Goal: Register for event/course

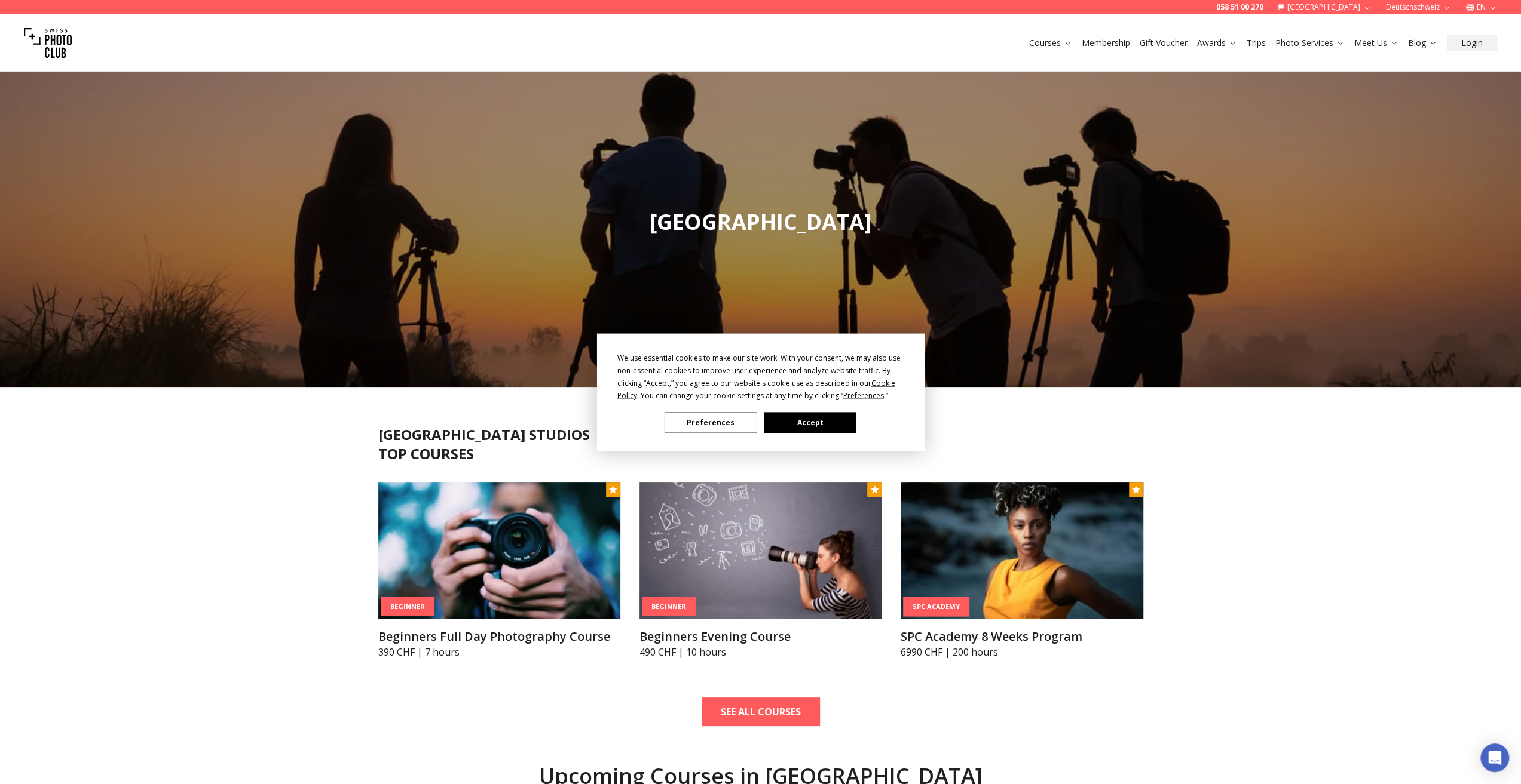
click at [812, 421] on button "Accept" at bounding box center [809, 422] width 92 height 21
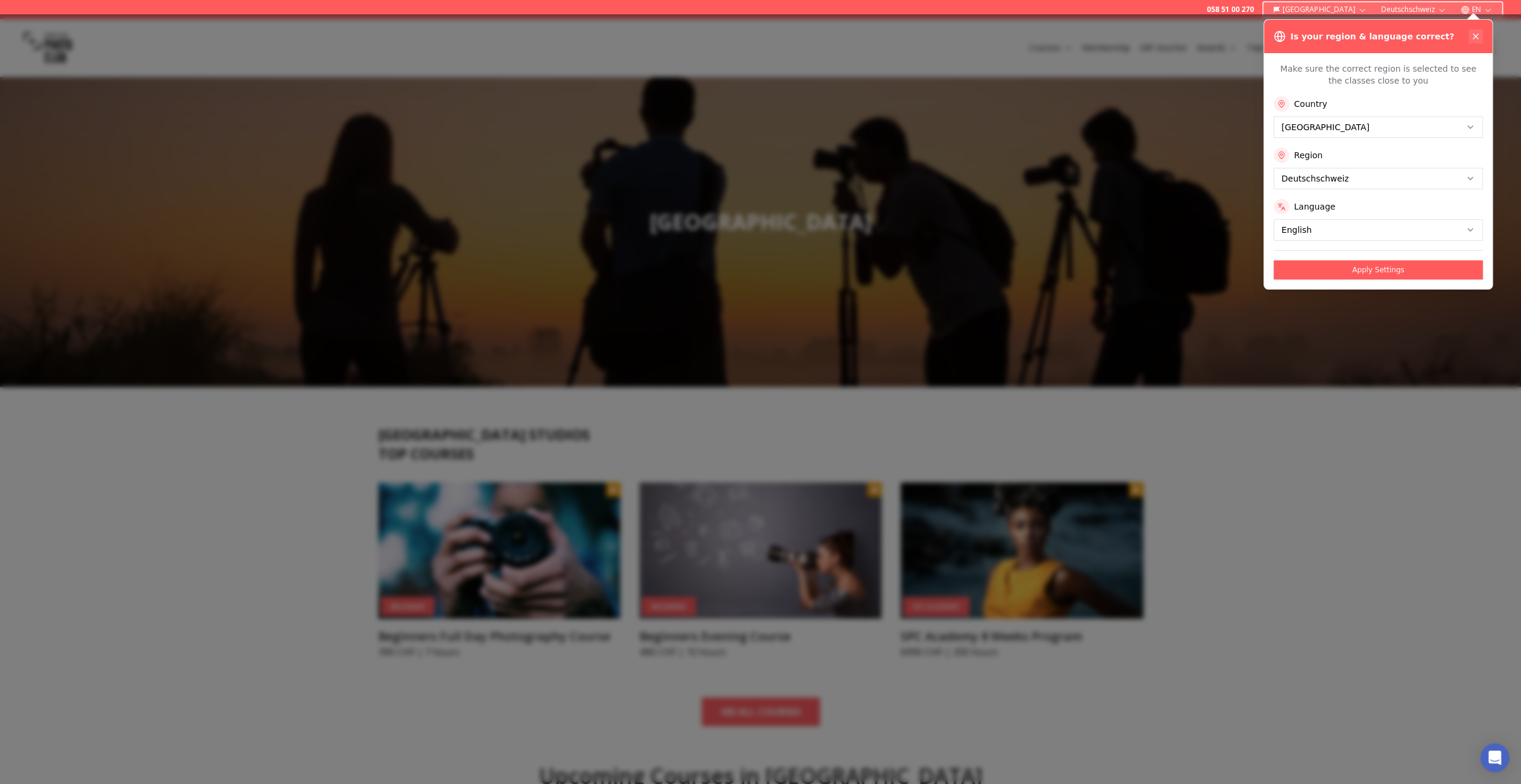
click at [1472, 35] on icon at bounding box center [1475, 37] width 10 height 10
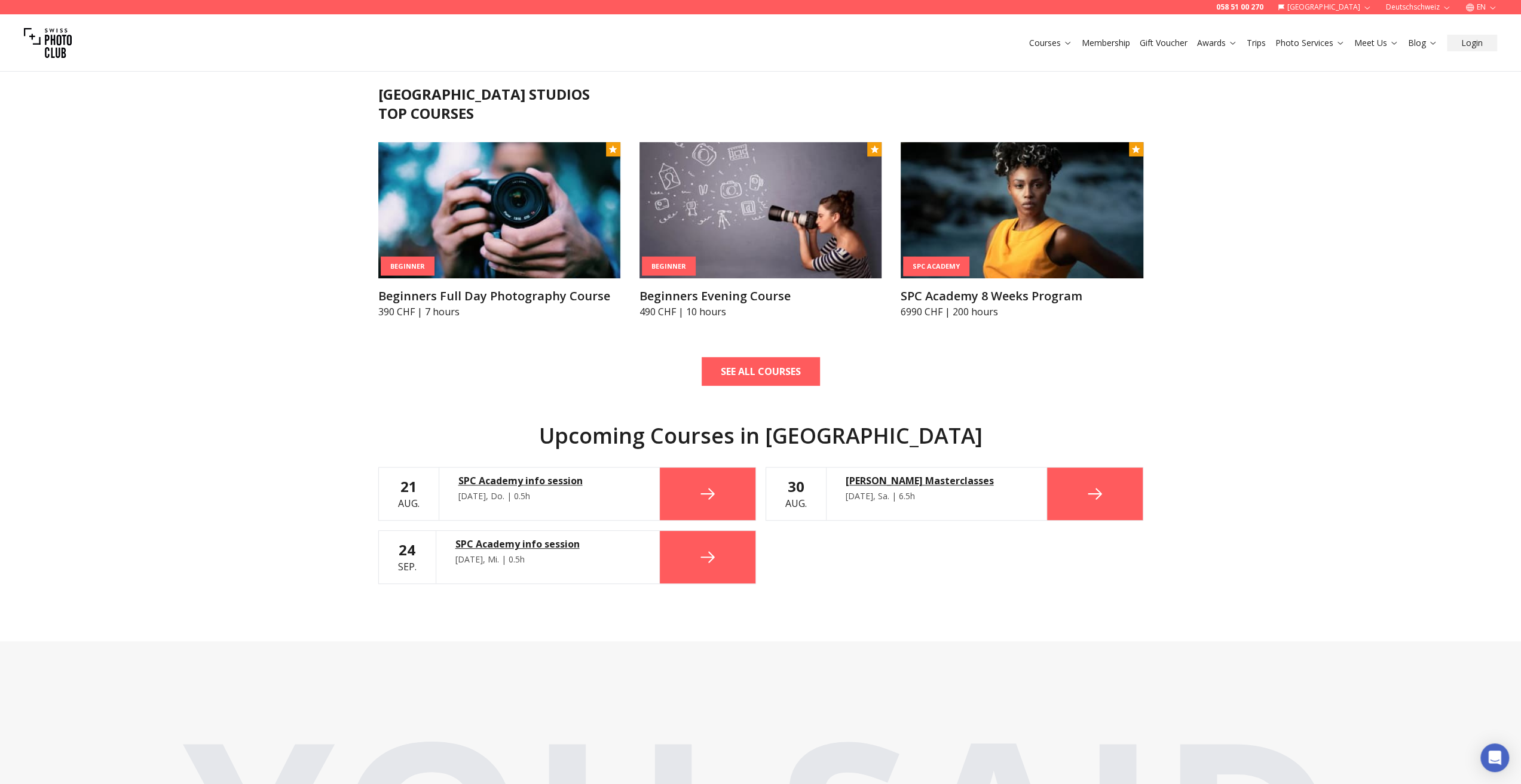
scroll to position [358, 0]
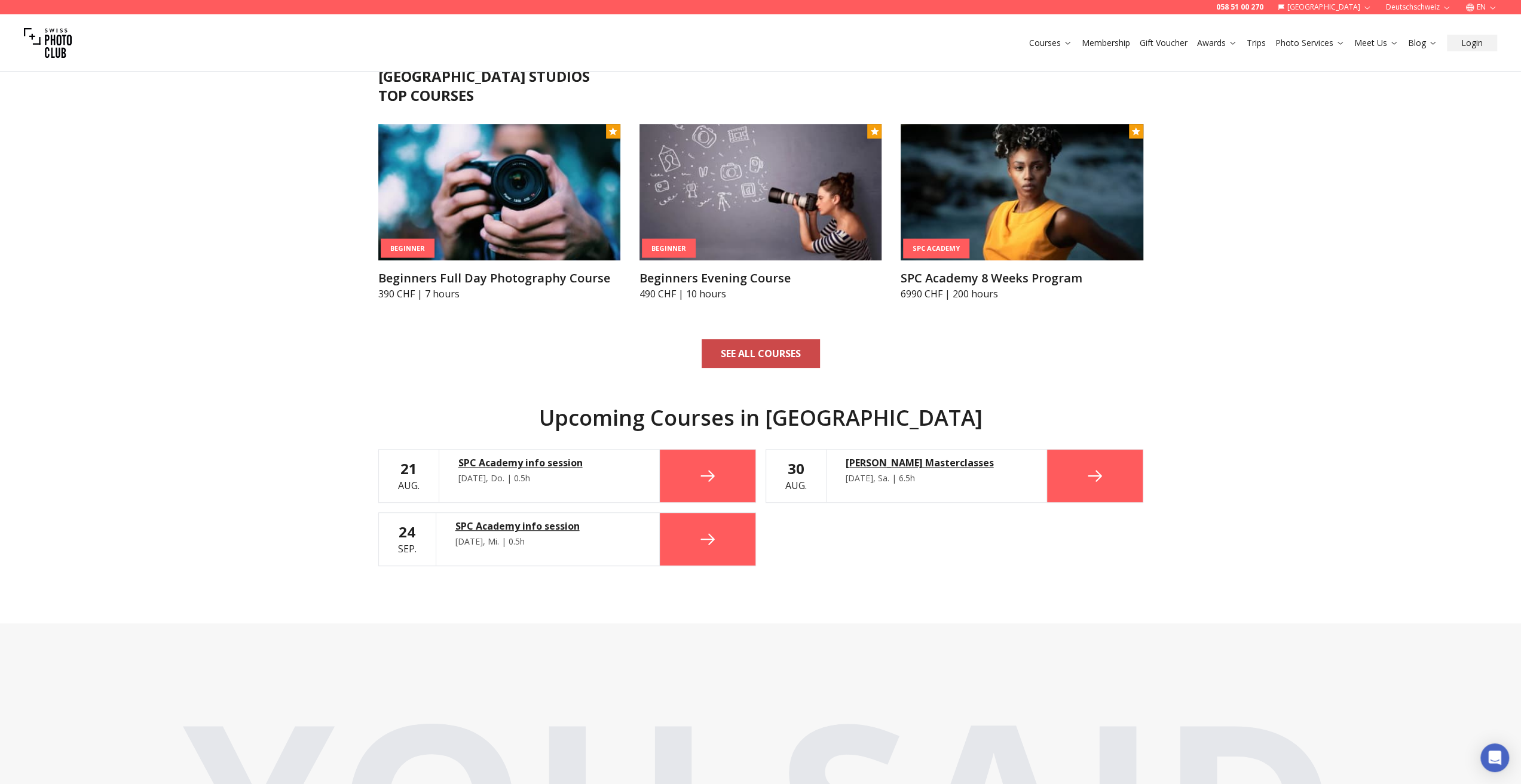
click at [746, 351] on b "SEE ALL COURSES" at bounding box center [760, 353] width 80 height 15
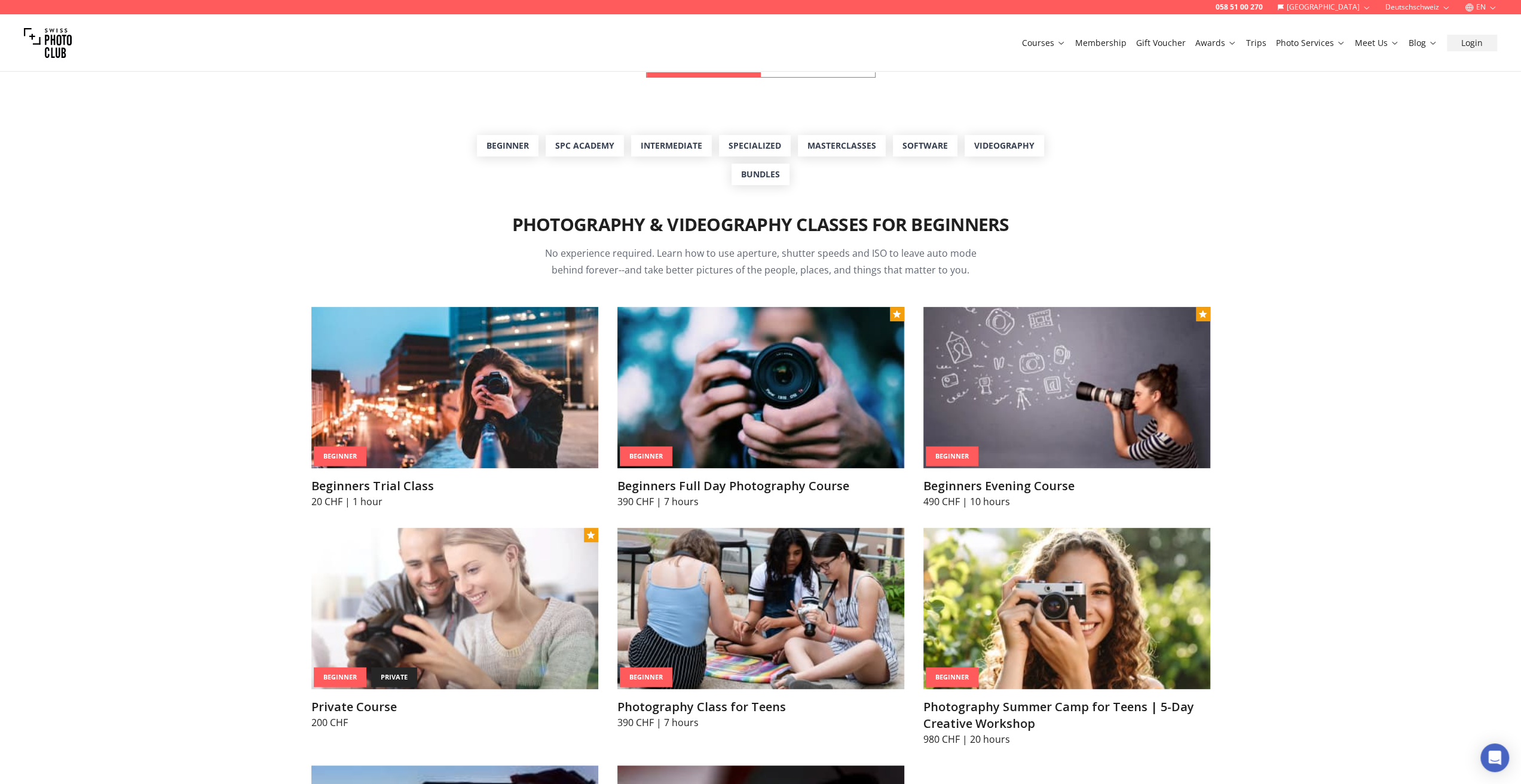
scroll to position [358, 0]
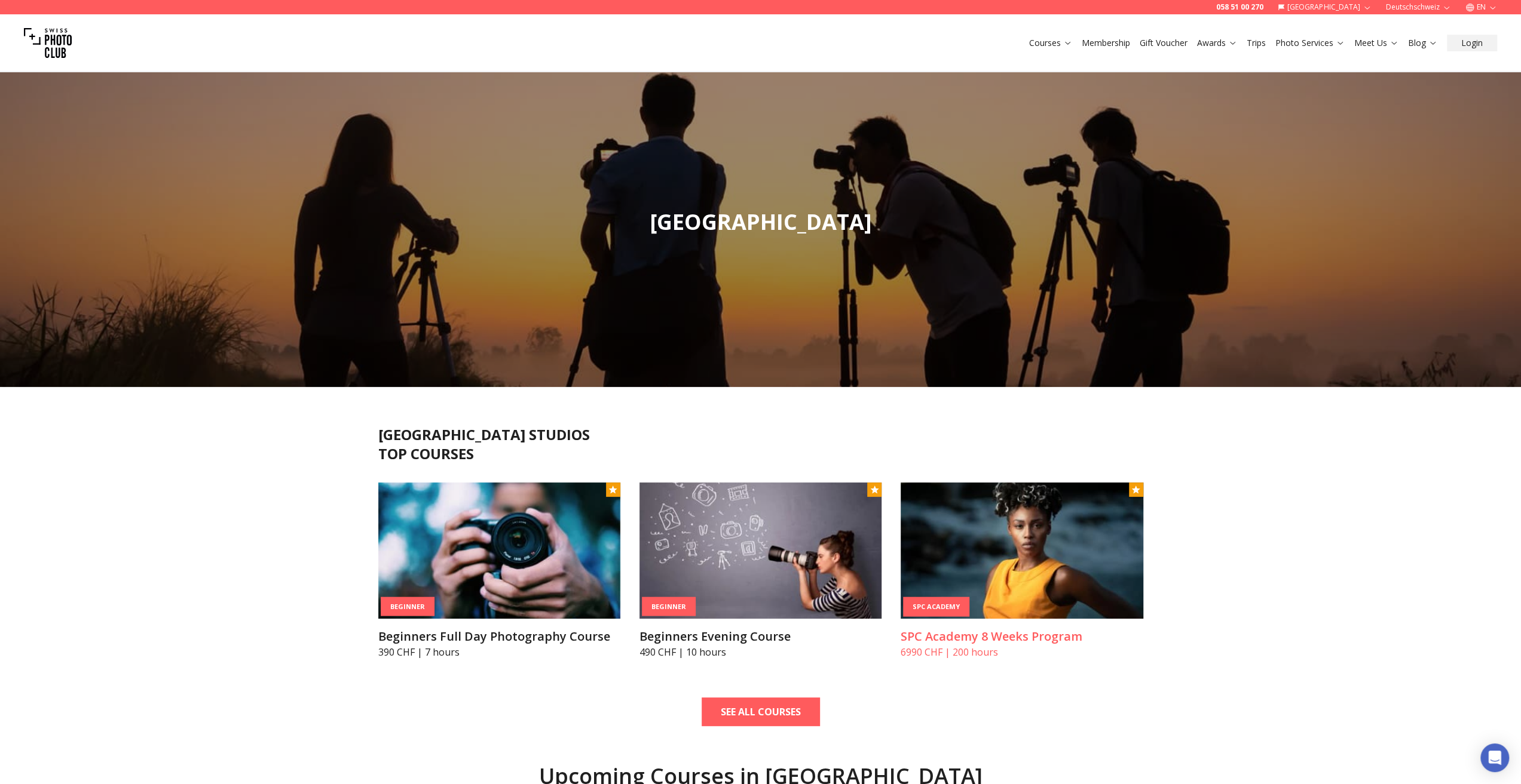
click at [1004, 636] on h3 "SPC Academy 8 Weeks Program" at bounding box center [1021, 637] width 242 height 17
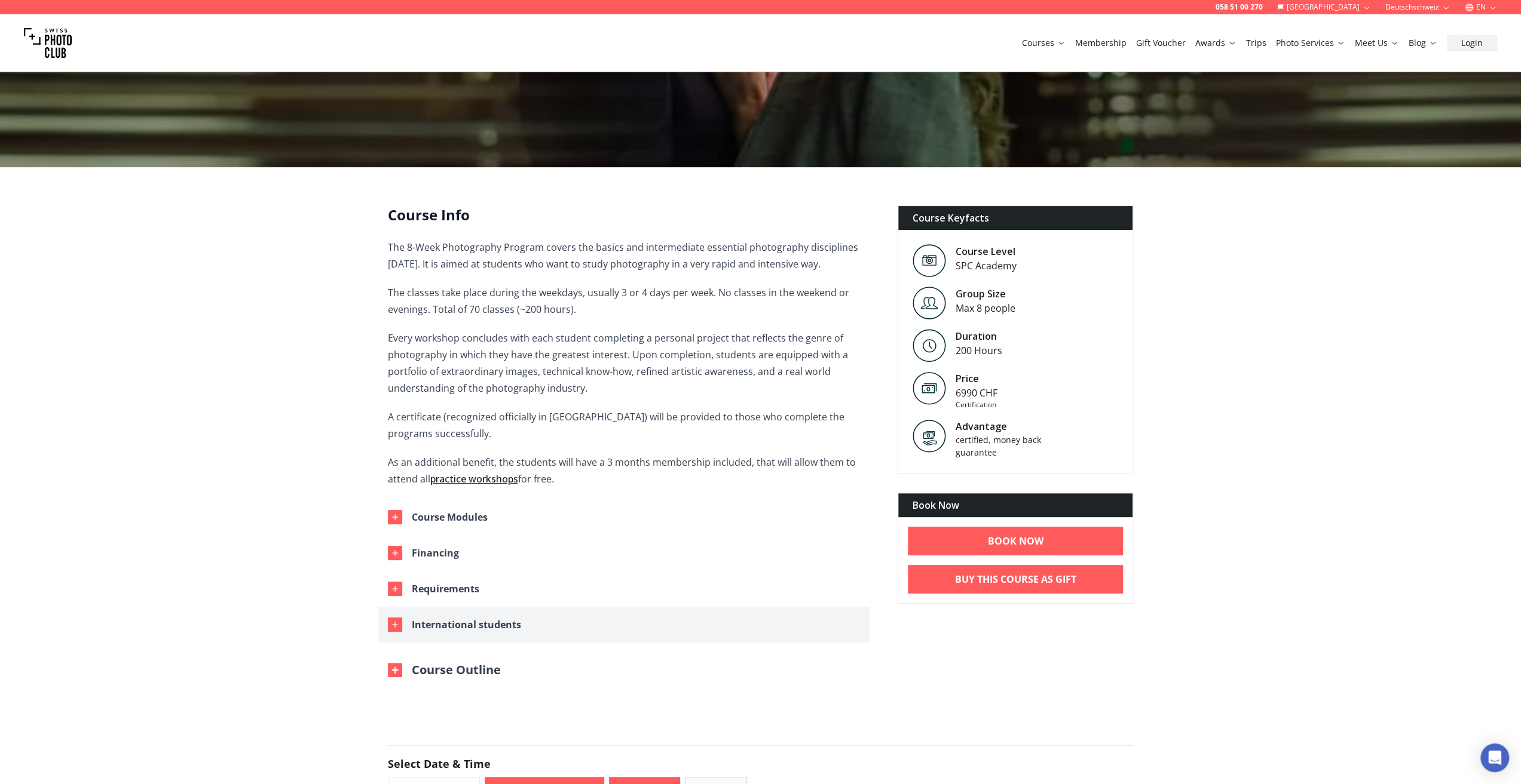
scroll to position [239, 0]
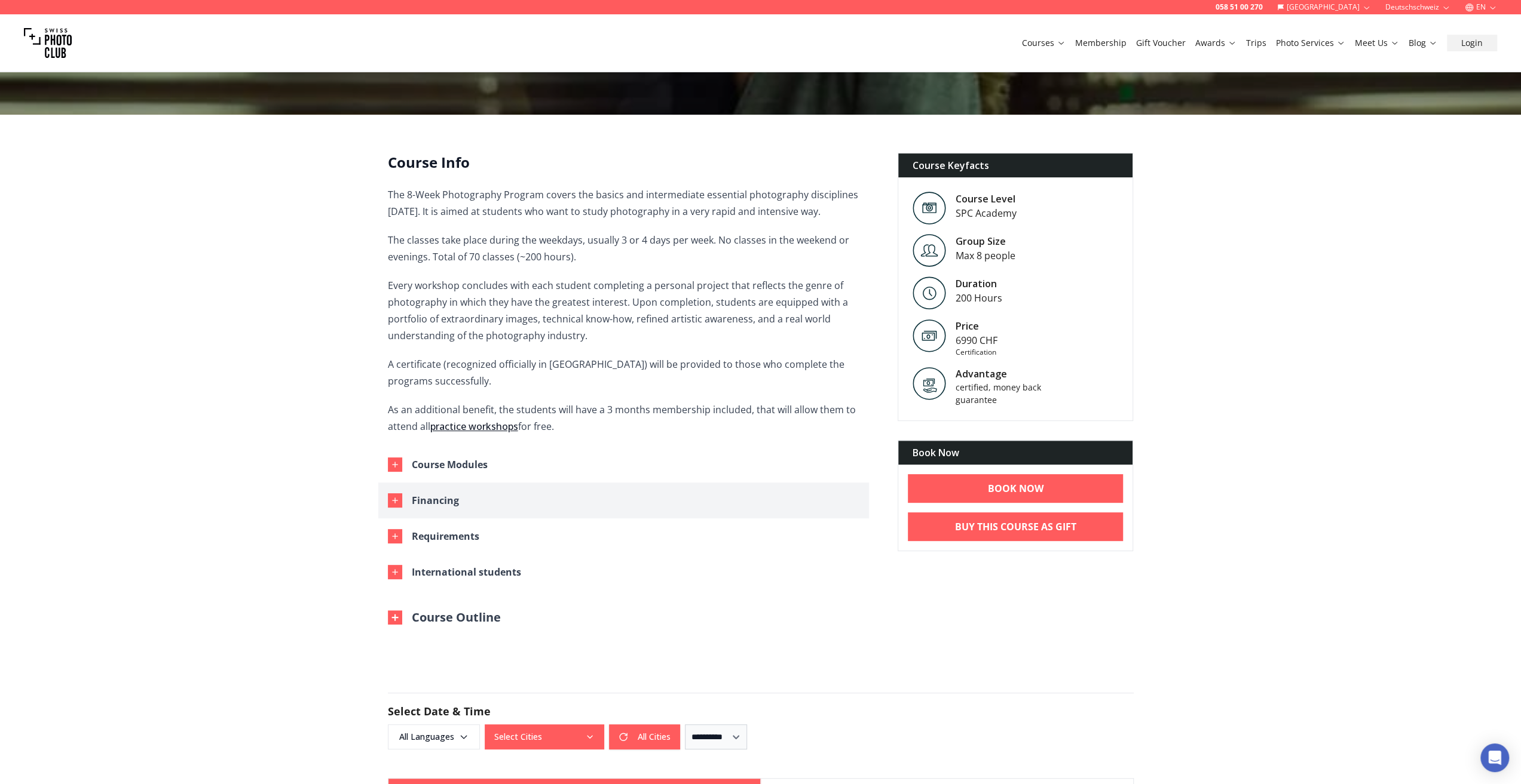
click at [422, 502] on div "Financing" at bounding box center [435, 501] width 47 height 17
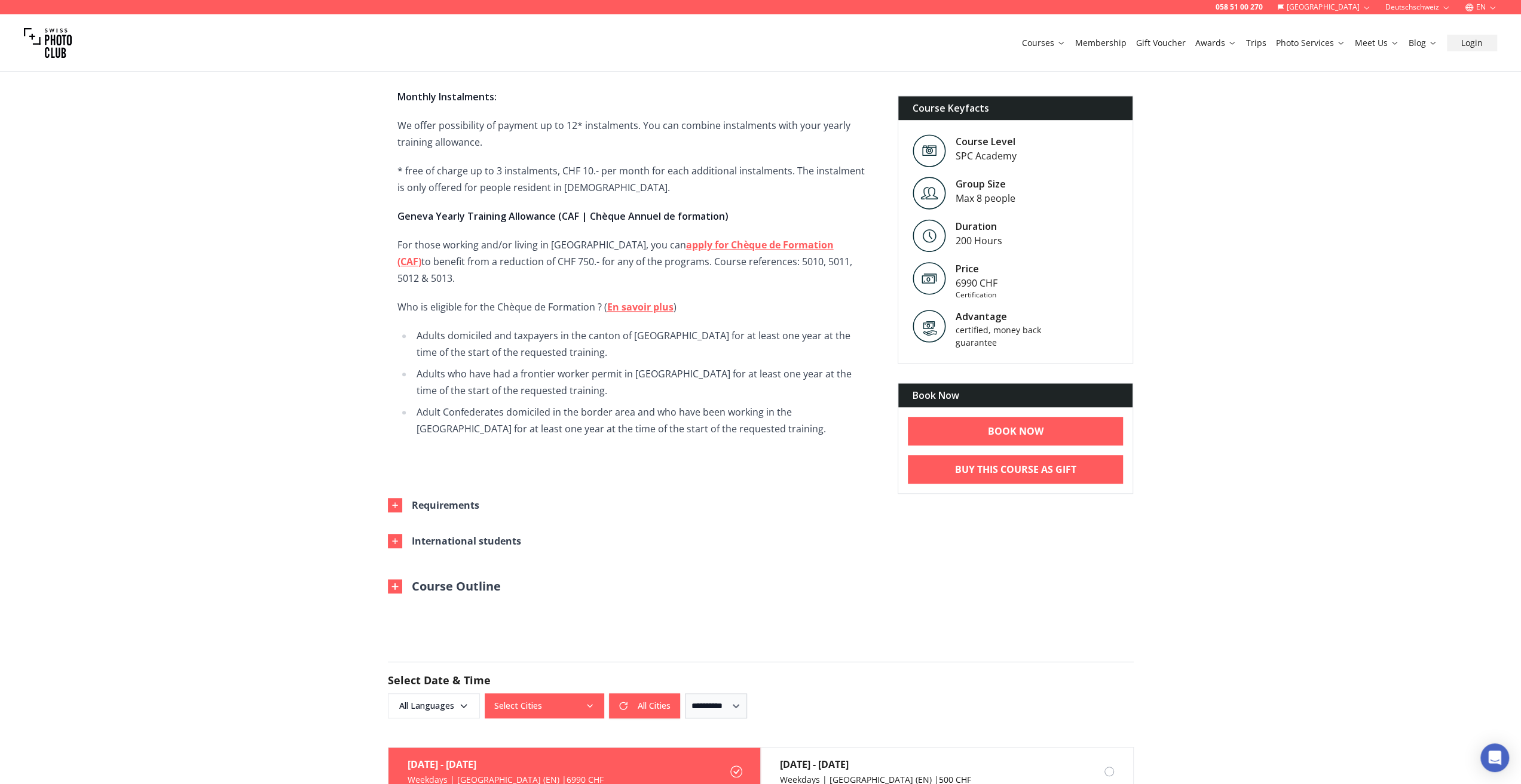
scroll to position [717, 0]
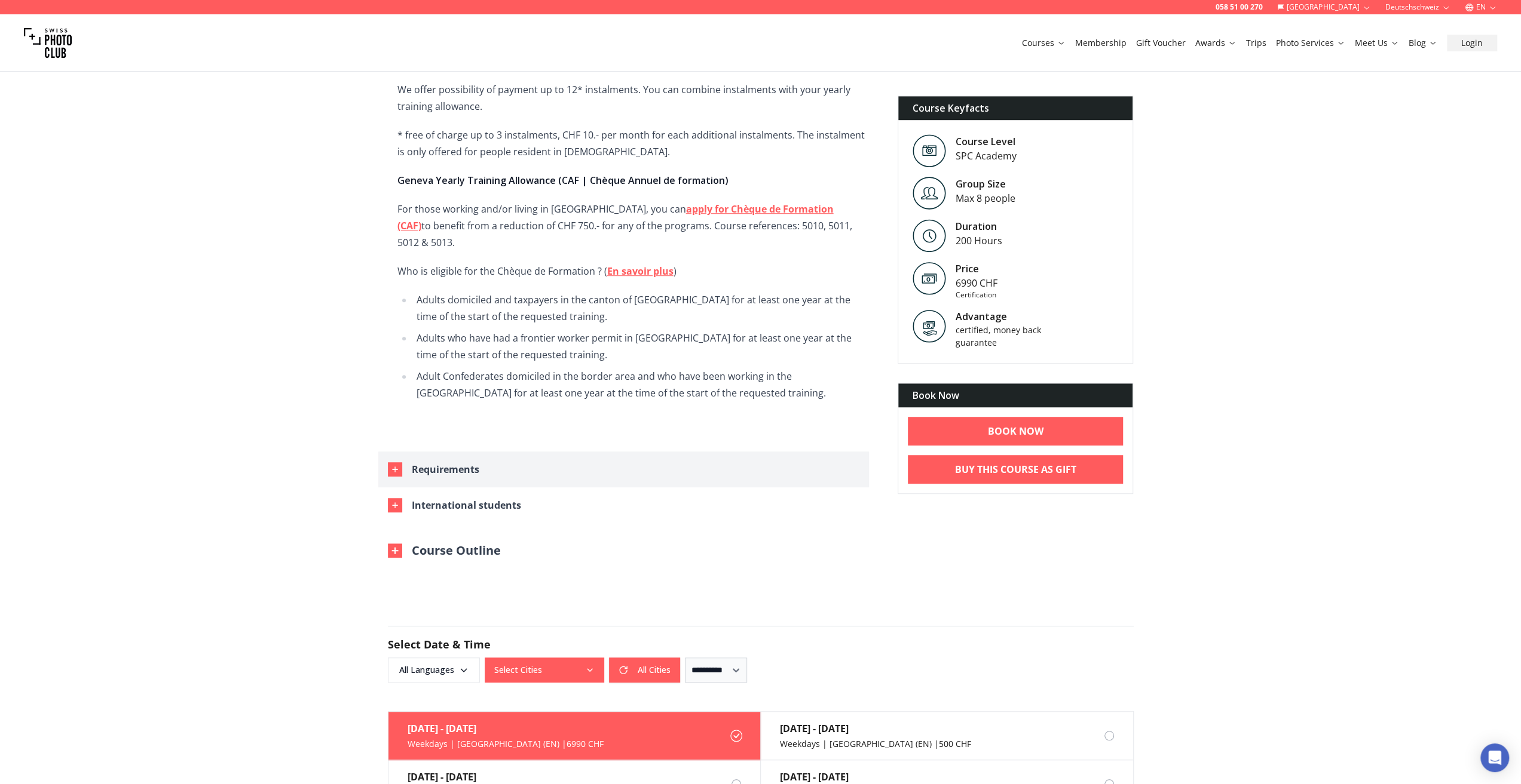
click at [418, 461] on div "Requirements" at bounding box center [445, 469] width 67 height 17
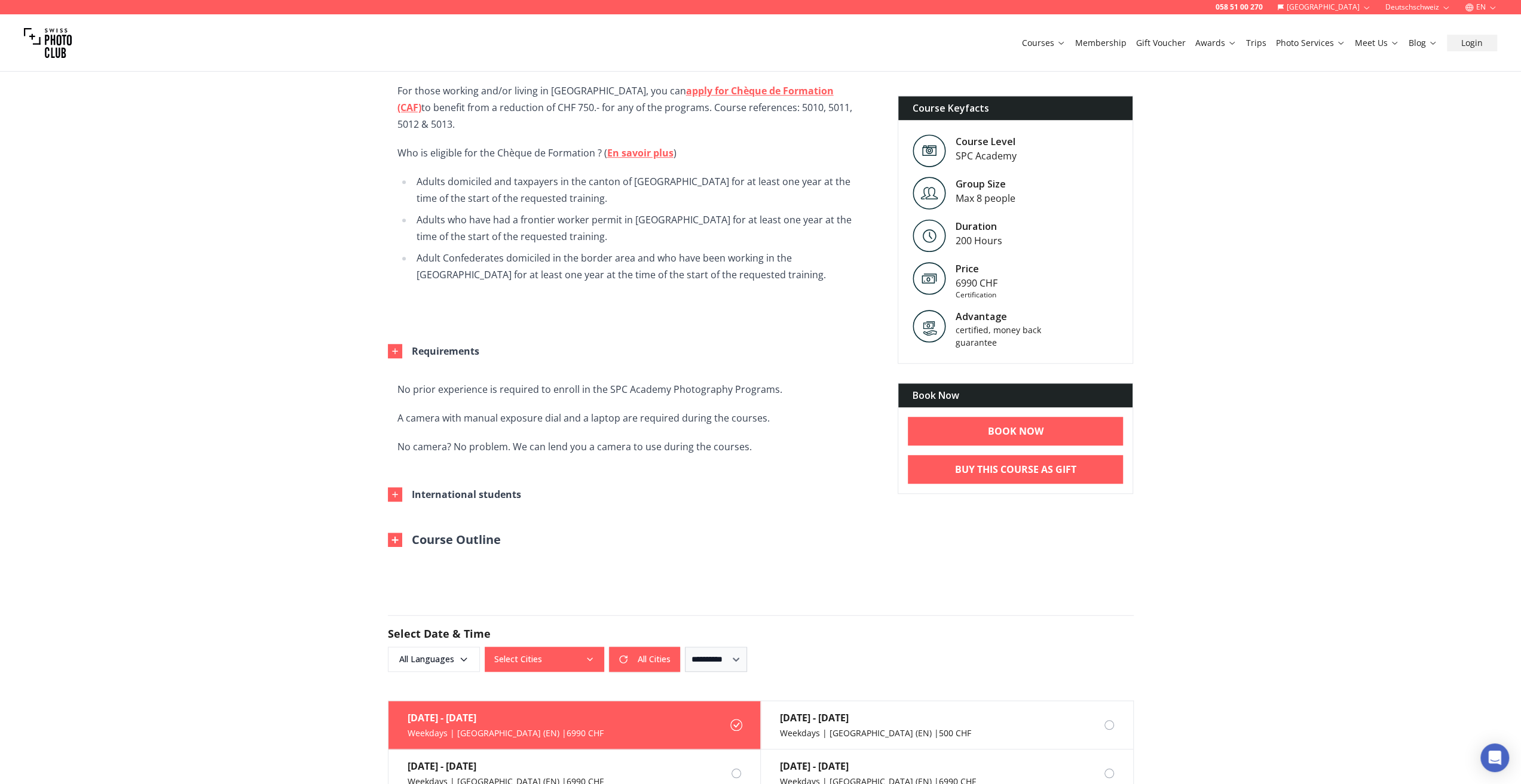
scroll to position [836, 0]
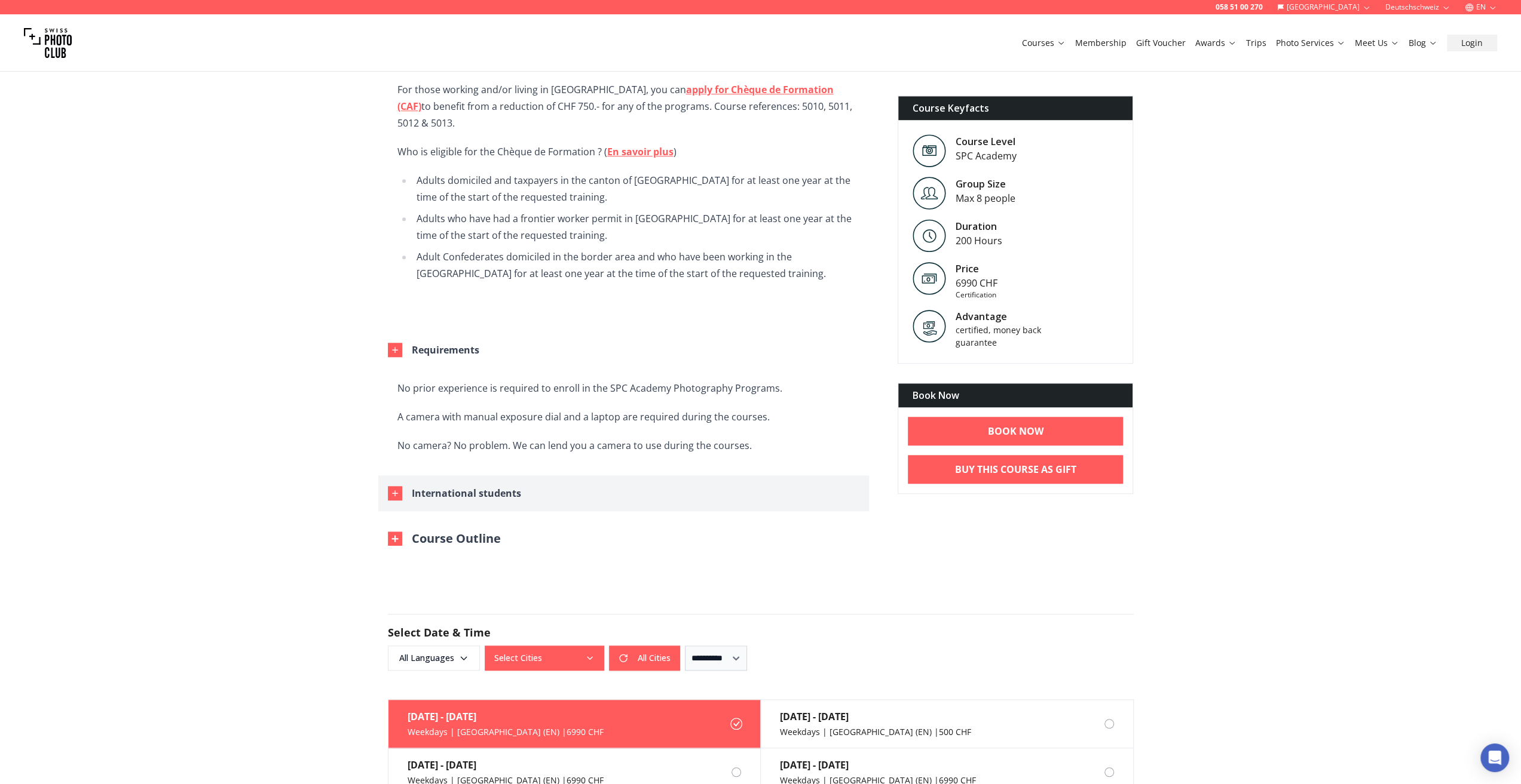
click at [441, 485] on div "International students" at bounding box center [466, 493] width 109 height 17
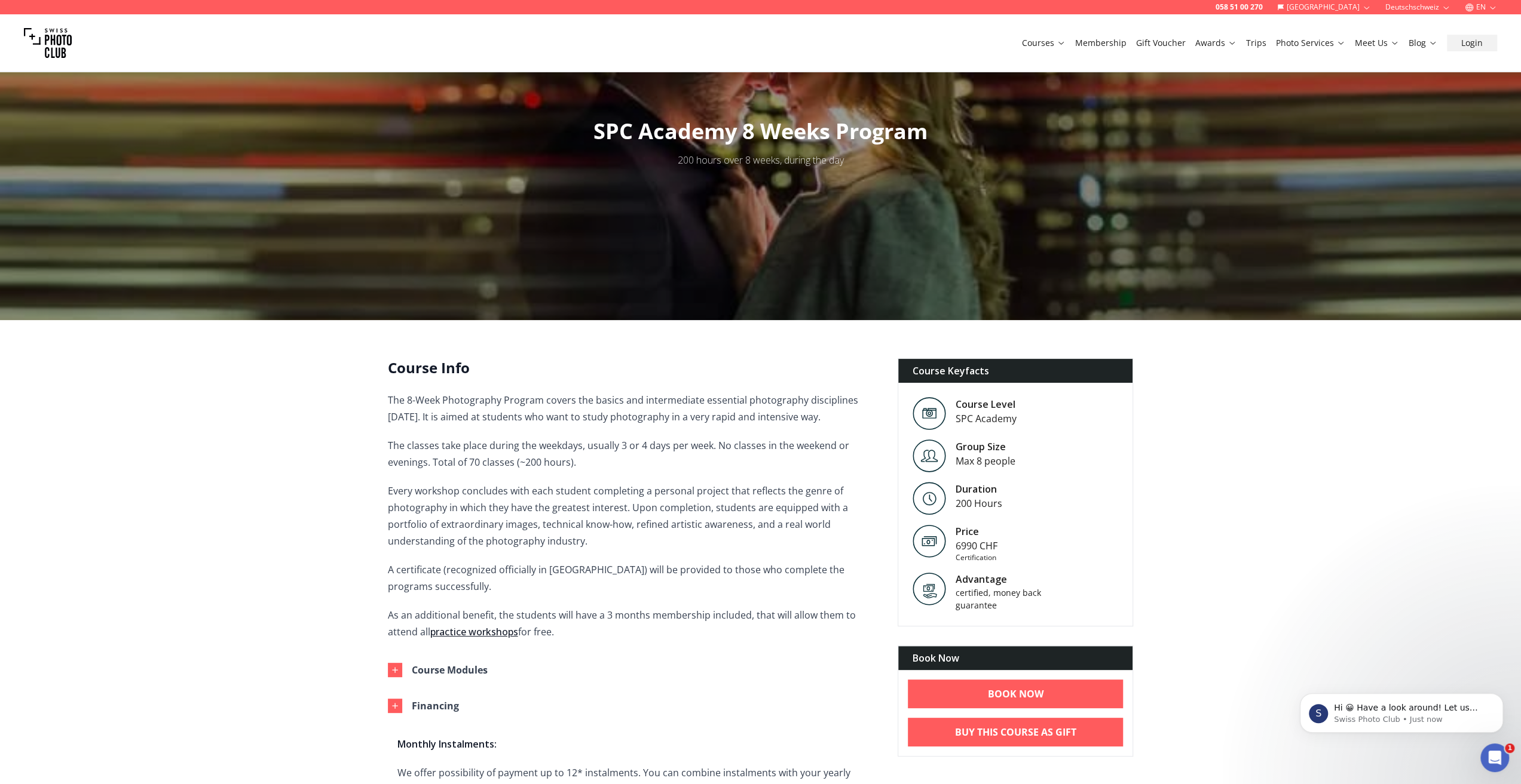
scroll to position [0, 0]
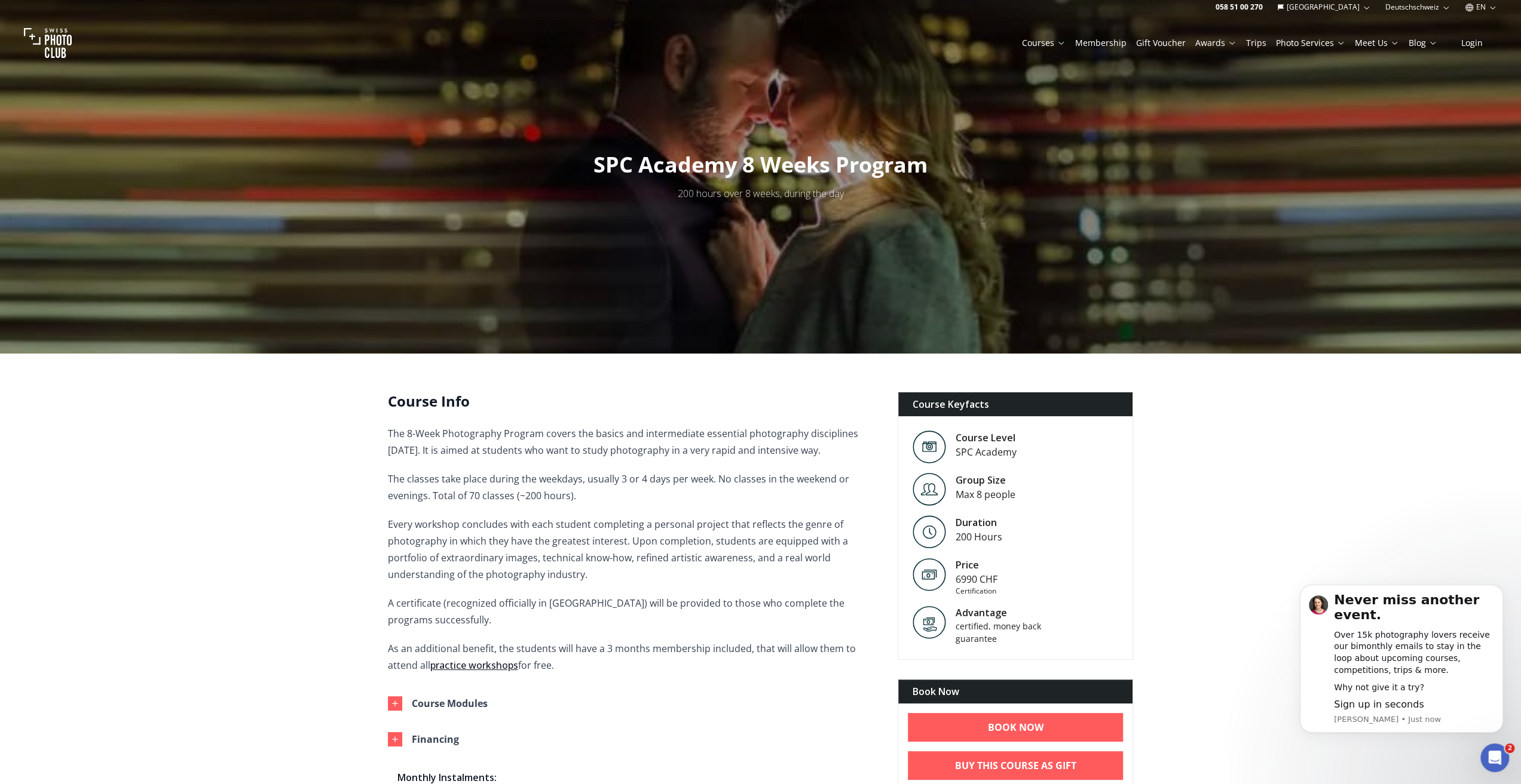
click at [1365, 8] on icon "button" at bounding box center [1366, 8] width 6 height 3
click at [1440, 6] on button "Deutschschweiz" at bounding box center [1417, 7] width 74 height 15
